Goal: Communication & Community: Connect with others

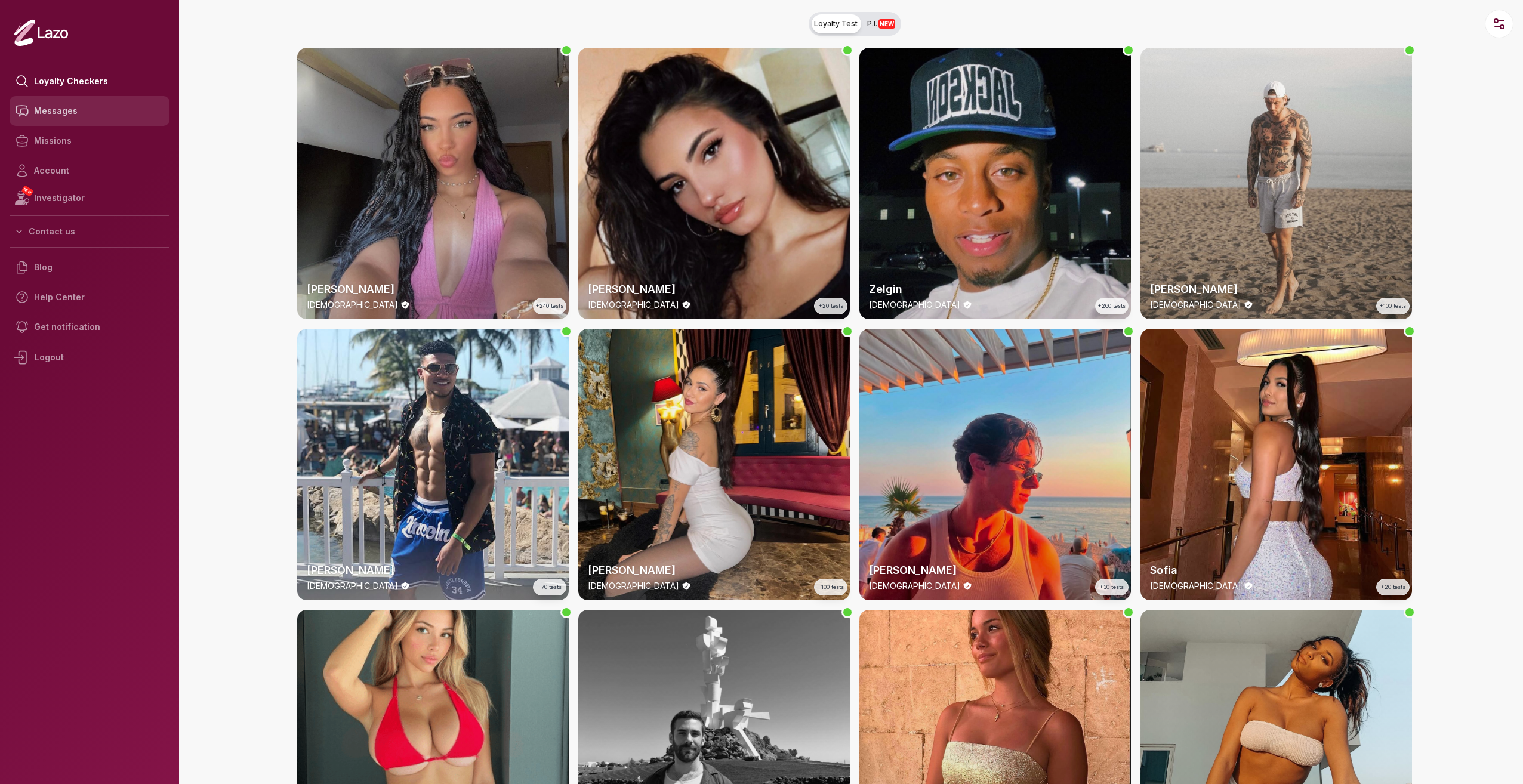
click at [83, 117] on link "Messages" at bounding box center [89, 111] width 160 height 30
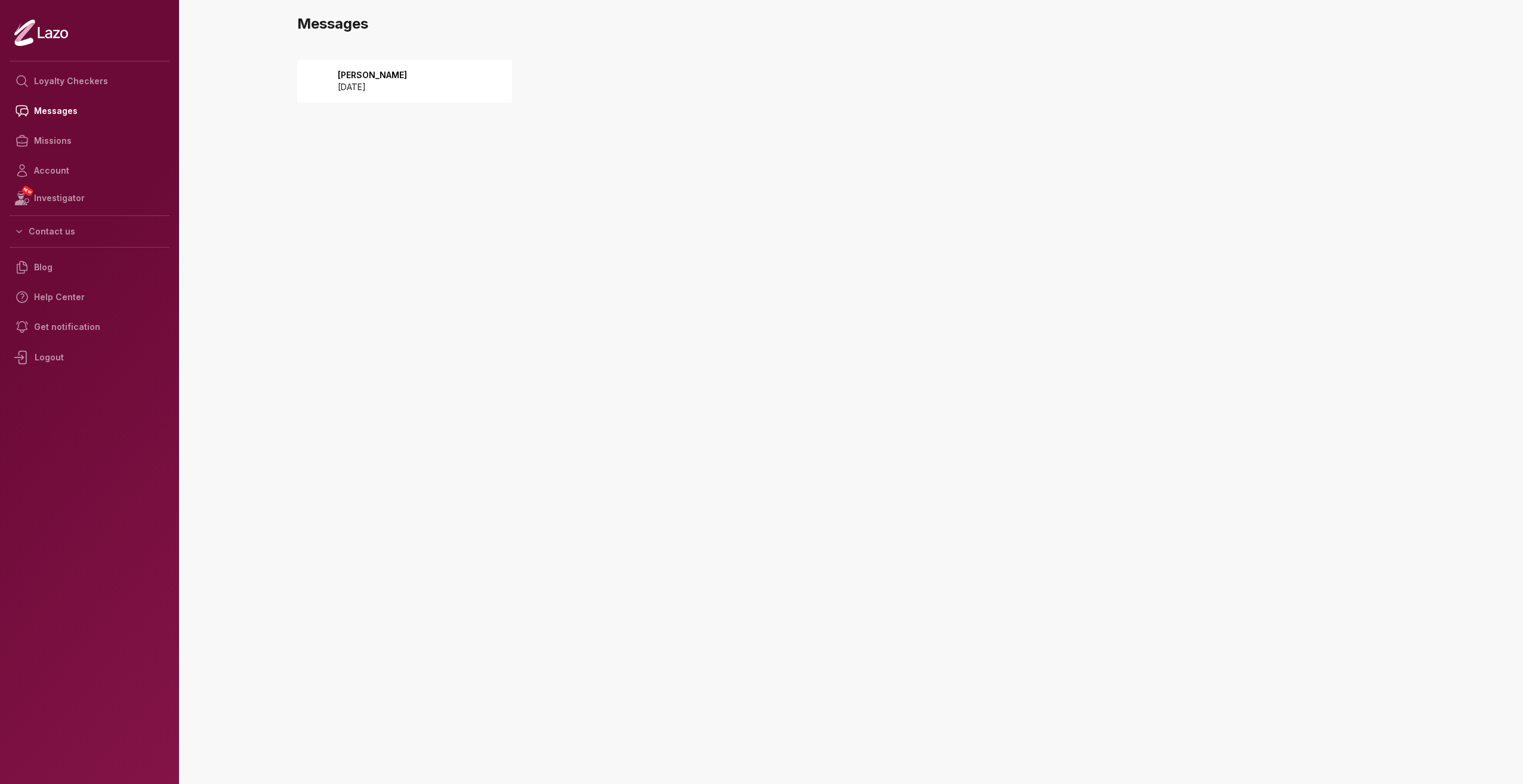
click at [401, 97] on div "Lara 2025 October 10" at bounding box center [405, 81] width 215 height 43
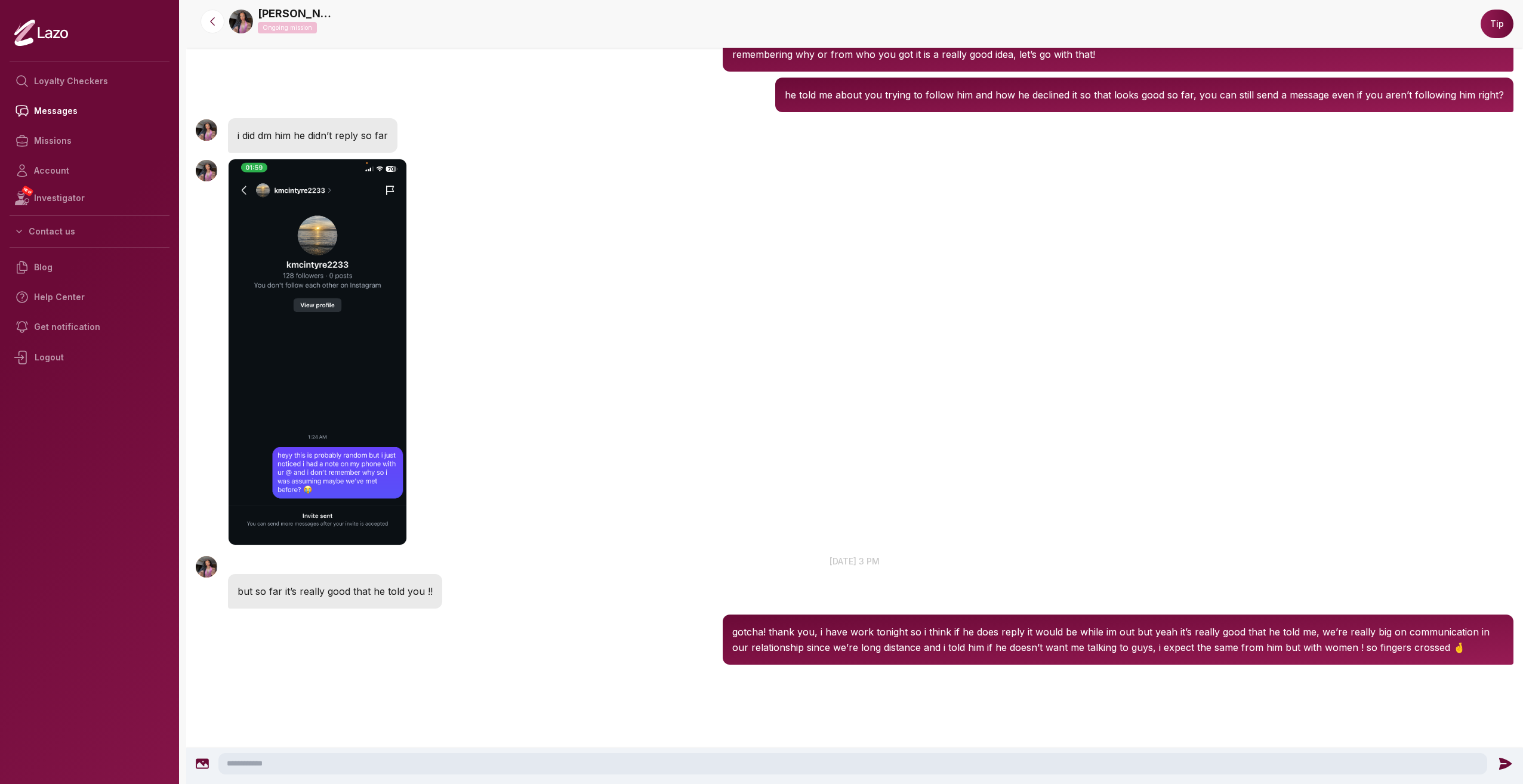
scroll to position [396, 0]
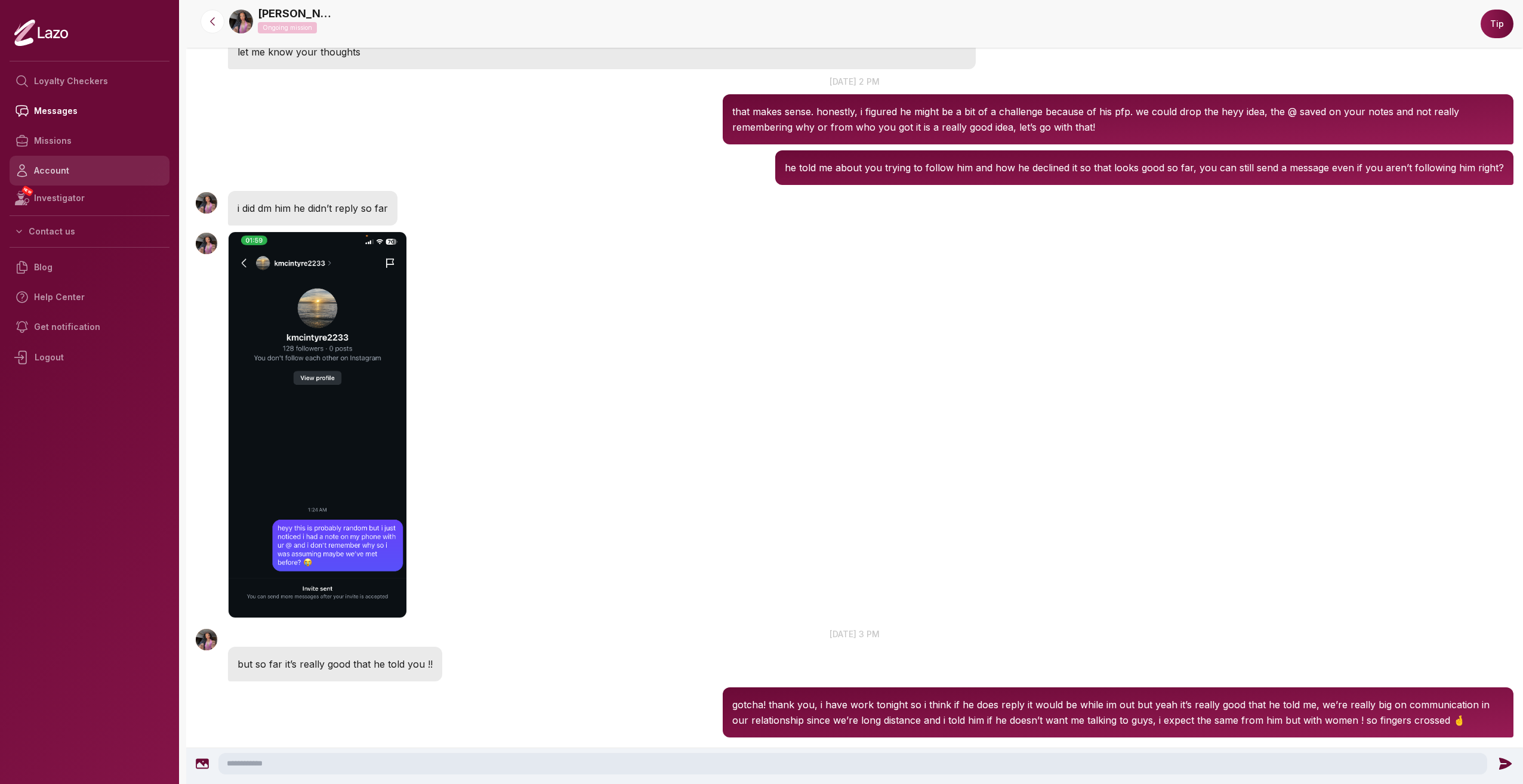
click at [95, 172] on link "Account" at bounding box center [89, 170] width 160 height 30
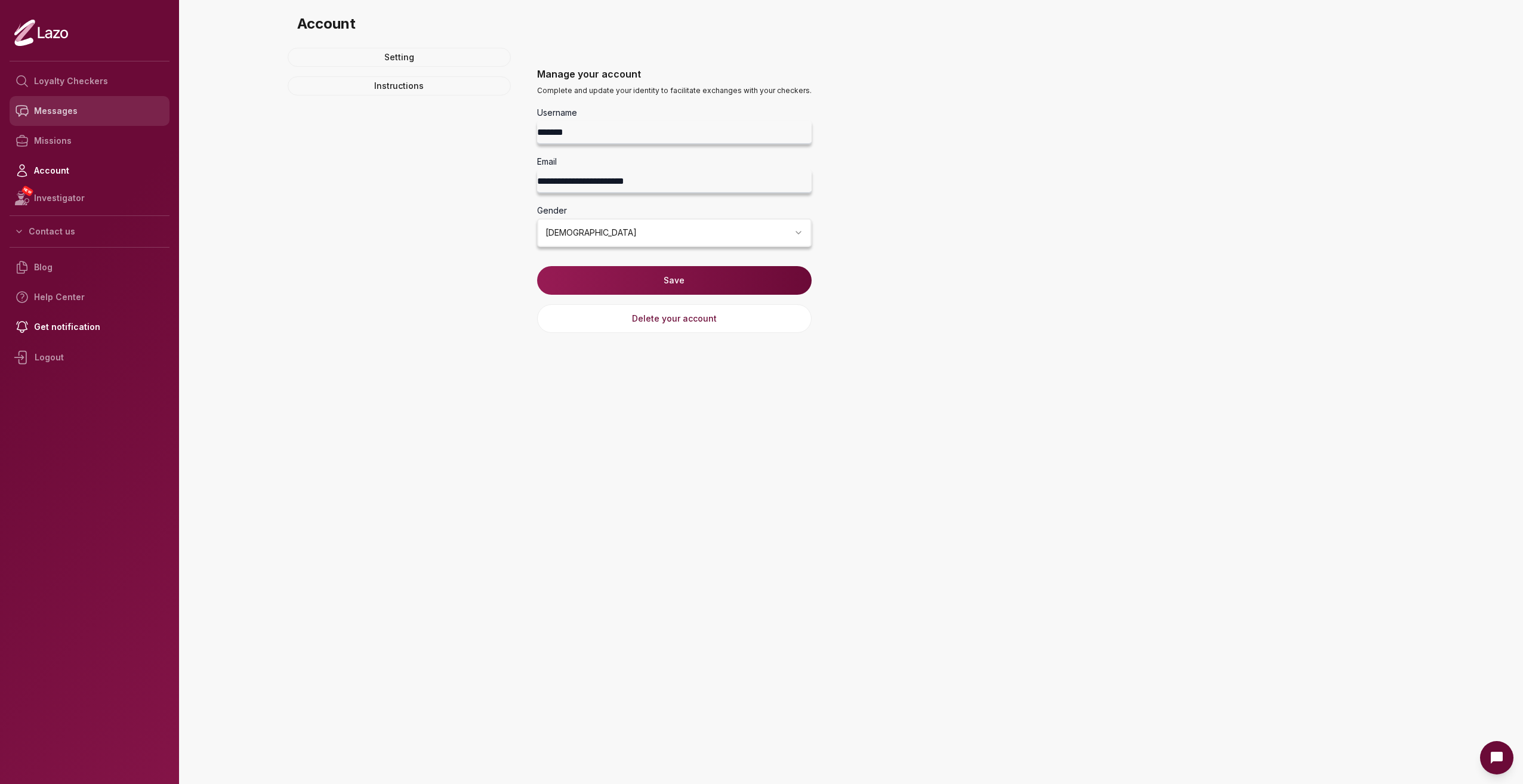
click at [120, 108] on link "Messages" at bounding box center [89, 111] width 160 height 30
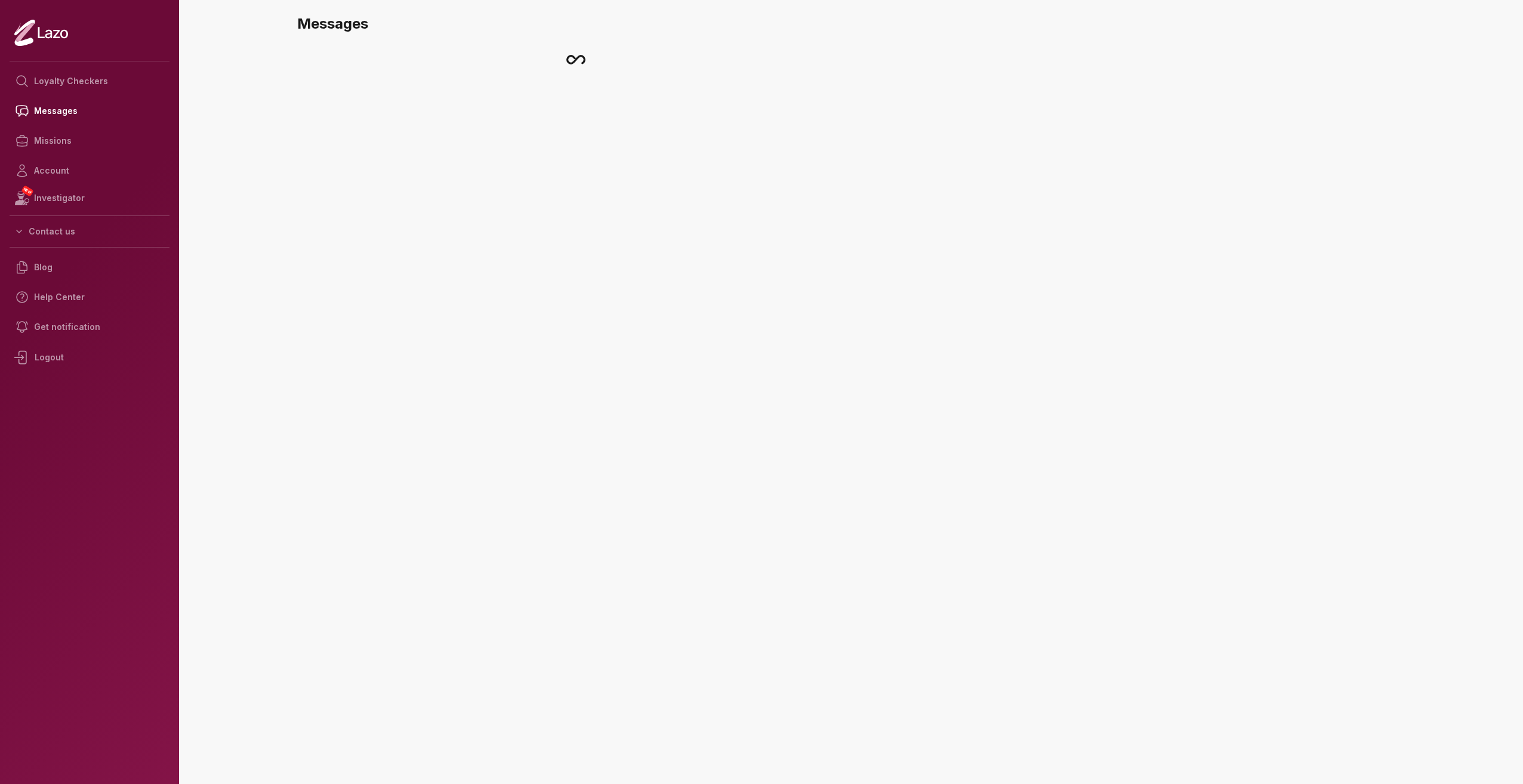
click at [121, 90] on link "Loyalty Checkers" at bounding box center [89, 81] width 160 height 30
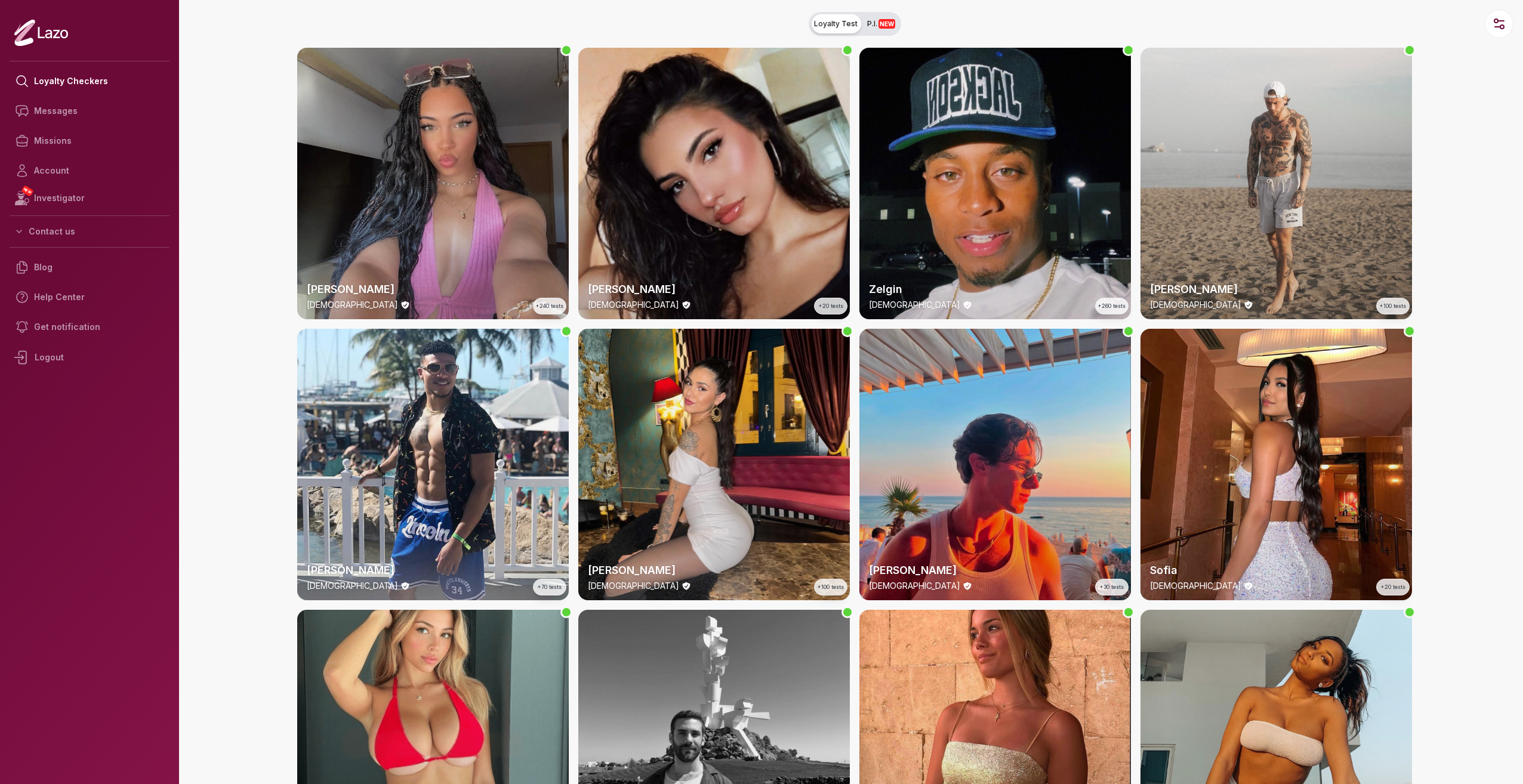
click at [869, 26] on span "P.I. NEW" at bounding box center [881, 24] width 28 height 10
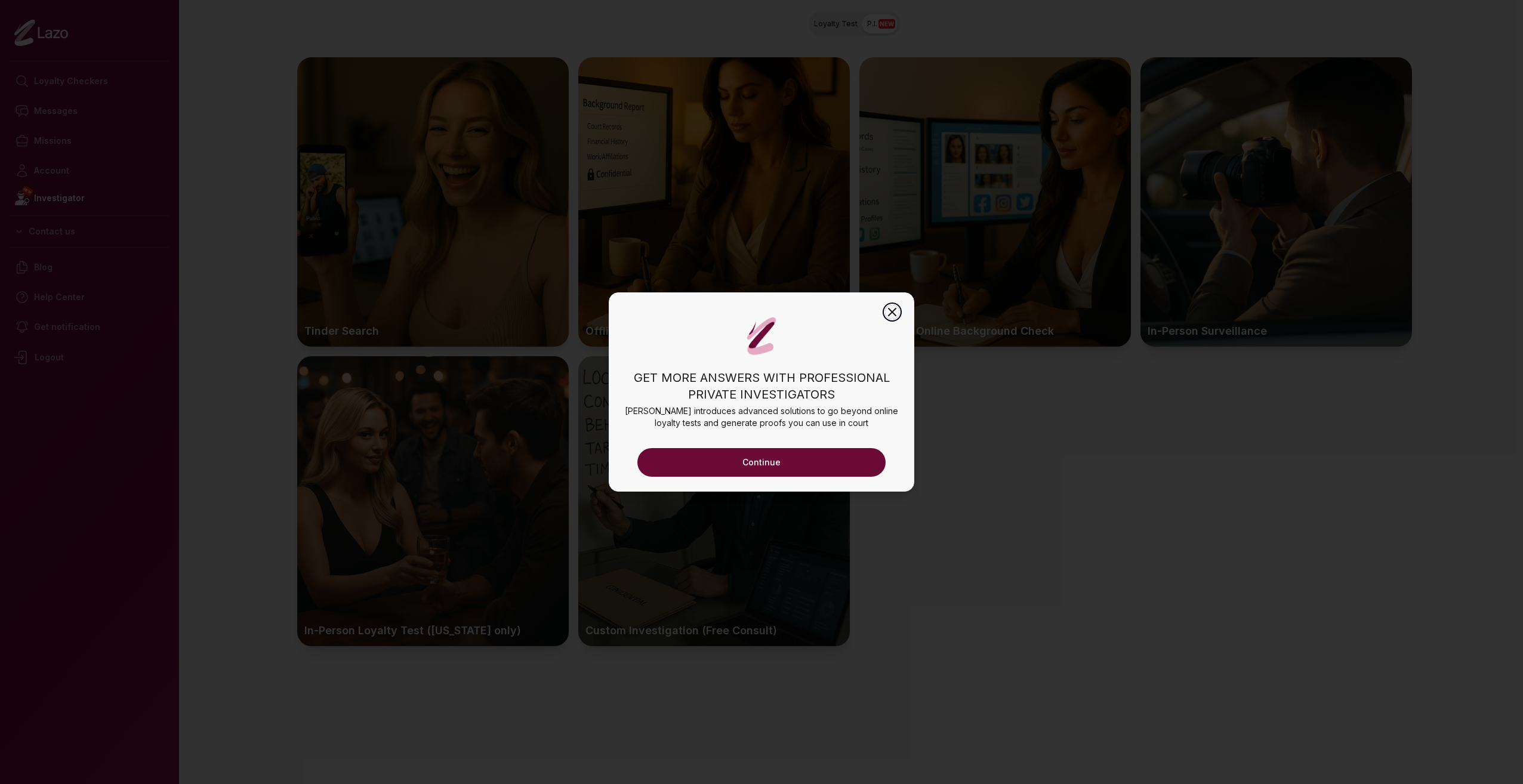
click at [896, 311] on icon "button" at bounding box center [892, 312] width 15 height 15
